Goal: Task Accomplishment & Management: Manage account settings

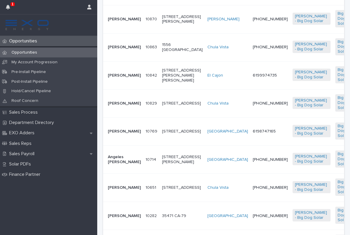
scroll to position [302, 0]
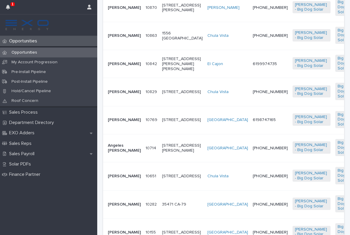
click at [131, 78] on td "[PERSON_NAME]" at bounding box center [123, 64] width 40 height 28
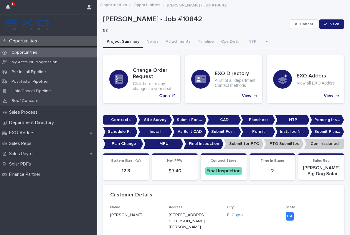
click at [10, 8] on icon "button" at bounding box center [8, 7] width 4 height 5
click at [81, 199] on div "Opportunities Opportunities My Account Progression Pre-Install Pipeline Post-In…" at bounding box center [48, 135] width 97 height 199
click at [29, 39] on p "Opportunities" at bounding box center [24, 41] width 35 height 6
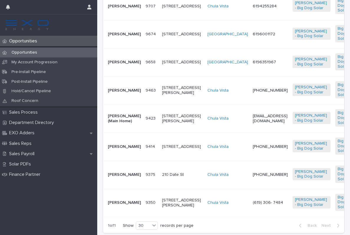
scroll to position [642, 0]
click at [174, 132] on td "[STREET_ADDRESS][PERSON_NAME]" at bounding box center [182, 118] width 45 height 28
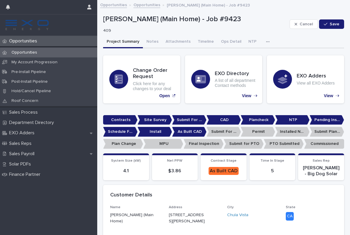
click at [265, 44] on button "button" at bounding box center [269, 42] width 13 height 12
click at [152, 46] on button "Notes" at bounding box center [152, 42] width 19 height 12
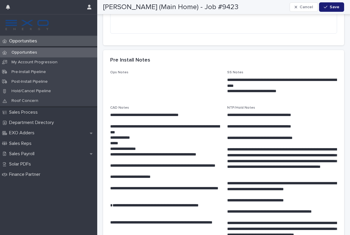
scroll to position [156, 0]
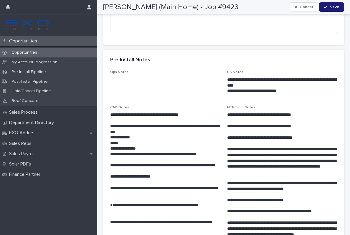
click at [27, 49] on div "Opportunities" at bounding box center [48, 53] width 97 height 10
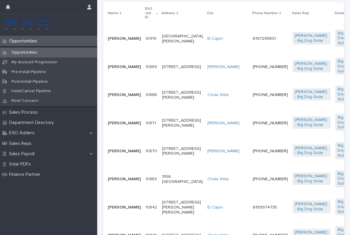
scroll to position [203, 0]
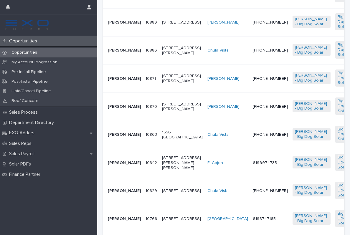
click at [251, 149] on td "[PHONE_NUMBER]" at bounding box center [271, 135] width 40 height 28
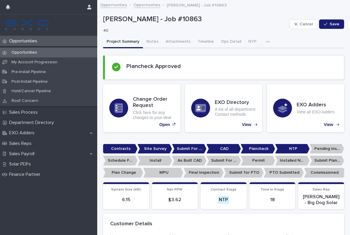
click at [181, 42] on button "Attachments" at bounding box center [178, 42] width 32 height 12
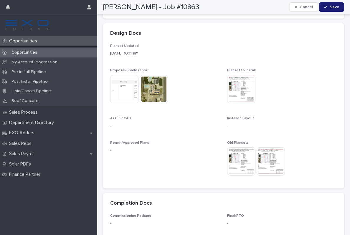
scroll to position [194, 0]
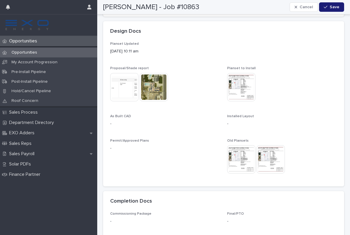
click at [127, 88] on img at bounding box center [124, 87] width 28 height 28
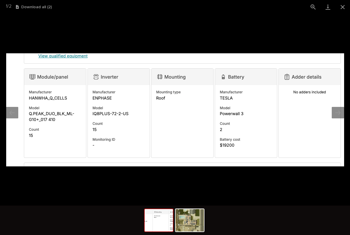
click at [339, 115] on button "Next slide" at bounding box center [338, 113] width 12 height 12
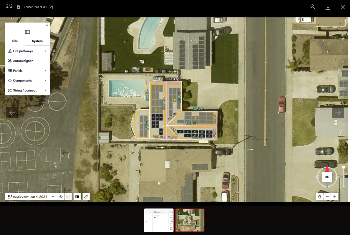
click at [341, 115] on button "Next slide" at bounding box center [338, 113] width 12 height 12
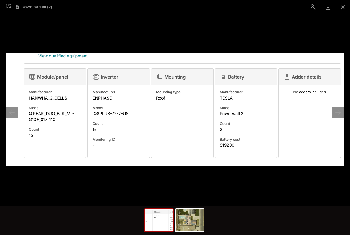
click at [343, 114] on button "Next slide" at bounding box center [338, 113] width 12 height 12
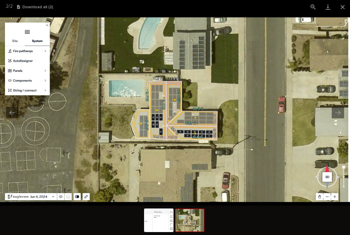
click at [343, 10] on button "Close gallery" at bounding box center [343, 7] width 15 height 14
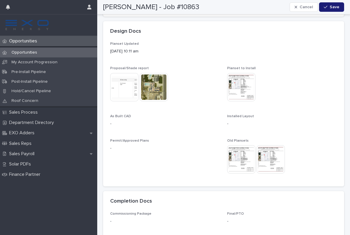
click at [239, 89] on img at bounding box center [241, 87] width 28 height 28
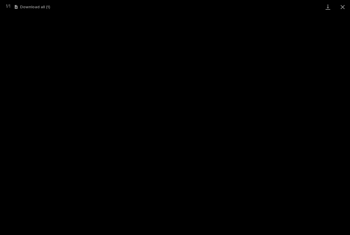
click at [342, 10] on button "Close gallery" at bounding box center [343, 7] width 15 height 14
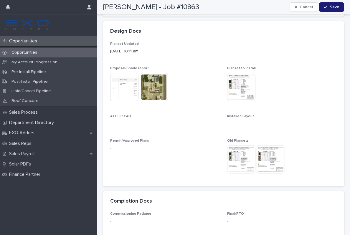
click at [245, 164] on img at bounding box center [241, 159] width 28 height 28
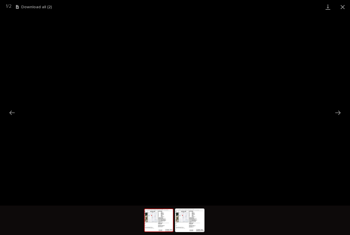
click at [339, 114] on button "Next slide" at bounding box center [338, 113] width 12 height 12
click at [342, 111] on button "Next slide" at bounding box center [338, 113] width 12 height 12
click at [340, 112] on button "Next slide" at bounding box center [338, 113] width 12 height 12
click at [343, 8] on button "Close gallery" at bounding box center [343, 7] width 15 height 14
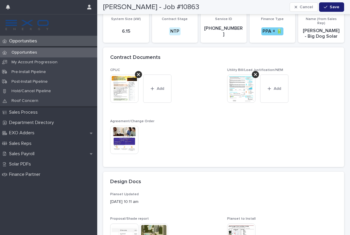
scroll to position [26, 0]
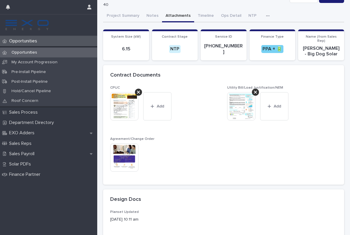
click at [128, 158] on img at bounding box center [124, 158] width 28 height 28
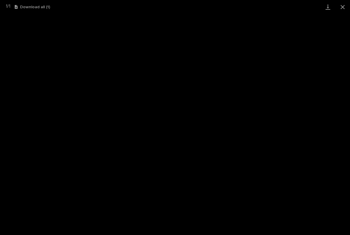
click at [343, 7] on button "Close gallery" at bounding box center [343, 7] width 15 height 14
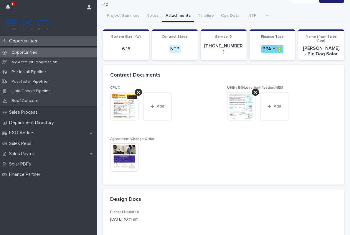
click at [10, 3] on button "button" at bounding box center [7, 7] width 11 height 14
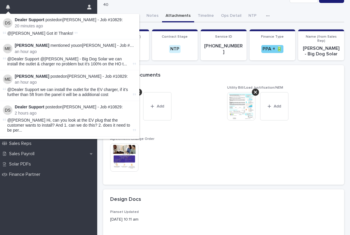
click at [191, 215] on div "Planset Updated [DATE] 10:11 am" at bounding box center [223, 218] width 227 height 17
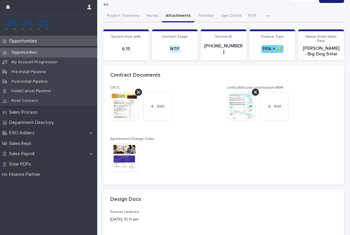
click at [32, 44] on div "Opportunities" at bounding box center [48, 41] width 97 height 10
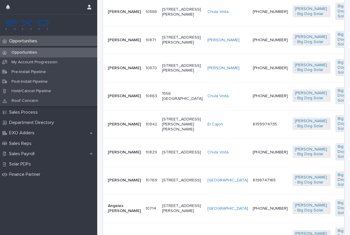
scroll to position [242, 0]
click at [251, 111] on td "[PHONE_NUMBER]" at bounding box center [271, 97] width 40 height 28
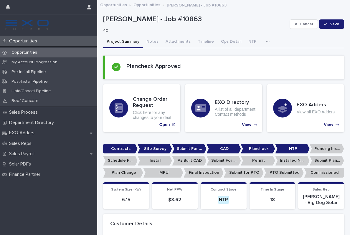
click at [266, 41] on button "button" at bounding box center [269, 42] width 13 height 12
click at [244, 57] on button "Activity" at bounding box center [247, 57] width 39 height 9
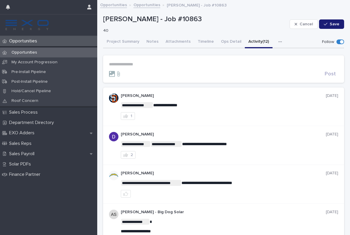
click at [28, 39] on p "Opportunities" at bounding box center [24, 41] width 35 height 6
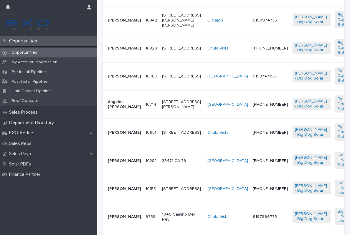
scroll to position [346, 0]
click at [171, 53] on div "[STREET_ADDRESS]" at bounding box center [182, 49] width 41 height 10
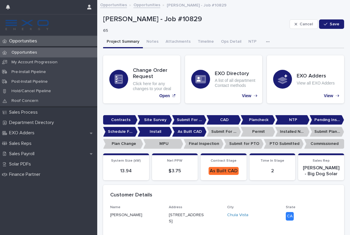
click at [265, 38] on button "button" at bounding box center [269, 42] width 13 height 12
click at [248, 54] on button "Activity" at bounding box center [247, 57] width 39 height 9
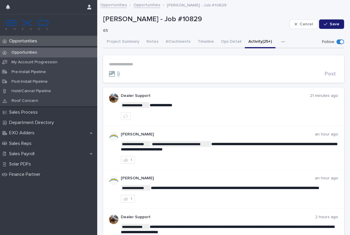
click at [130, 66] on p "**********" at bounding box center [223, 64] width 229 height 5
click at [129, 77] on section "***** Post" at bounding box center [223, 68] width 241 height 27
click at [130, 72] on span "[PERSON_NAME]" at bounding box center [127, 72] width 33 height 4
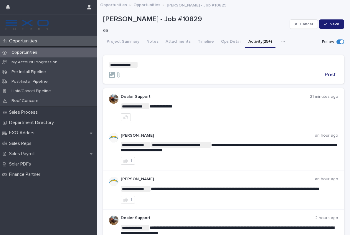
click at [158, 63] on p "**********" at bounding box center [223, 65] width 229 height 6
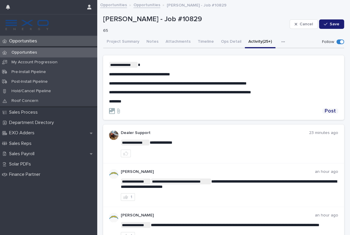
click at [329, 112] on span "Post" at bounding box center [330, 111] width 11 height 5
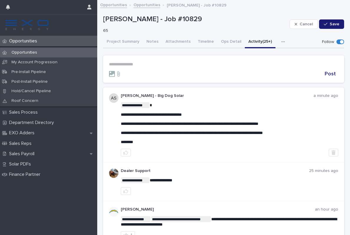
click at [29, 39] on p "Opportunities" at bounding box center [24, 41] width 35 height 6
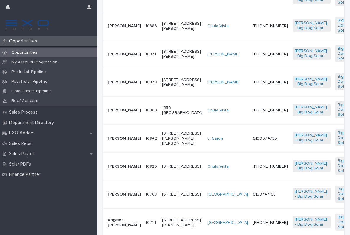
scroll to position [228, 0]
click at [253, 143] on div "6199974735" at bounding box center [270, 139] width 35 height 10
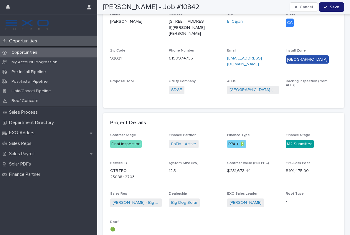
scroll to position [195, 0]
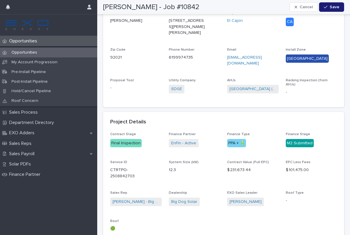
click at [27, 43] on p "Opportunities" at bounding box center [24, 41] width 35 height 6
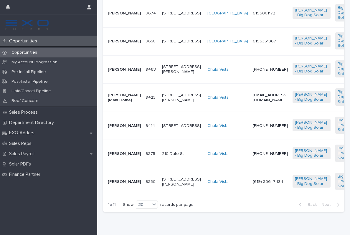
scroll to position [667, 0]
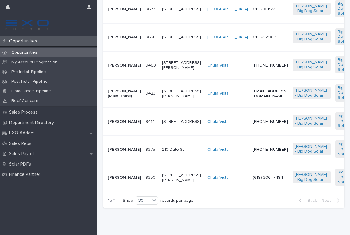
click at [251, 108] on td "[EMAIL_ADDRESS][DOMAIN_NAME]" at bounding box center [271, 94] width 40 height 28
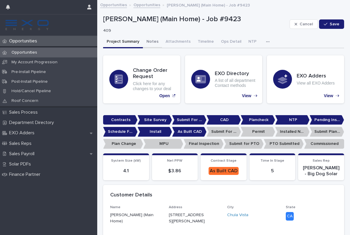
click at [150, 42] on button "Notes" at bounding box center [152, 42] width 19 height 12
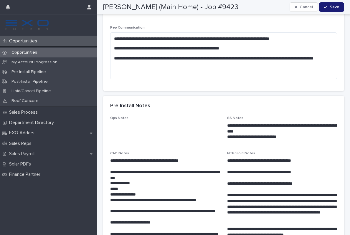
scroll to position [111, 0]
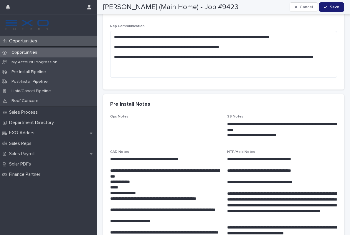
click at [28, 42] on p "Opportunities" at bounding box center [24, 41] width 35 height 6
